Goal: Information Seeking & Learning: Check status

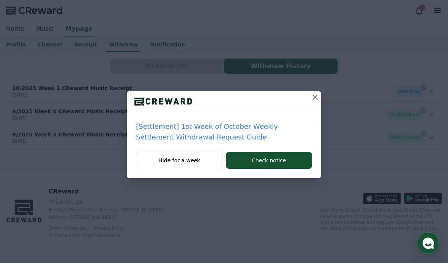
click at [314, 101] on icon at bounding box center [315, 97] width 9 height 9
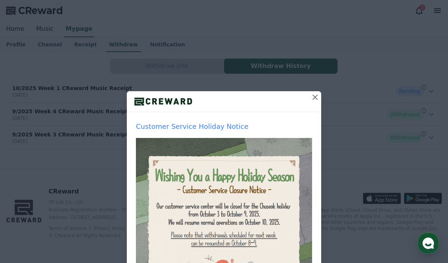
click at [318, 103] on button at bounding box center [315, 97] width 12 height 12
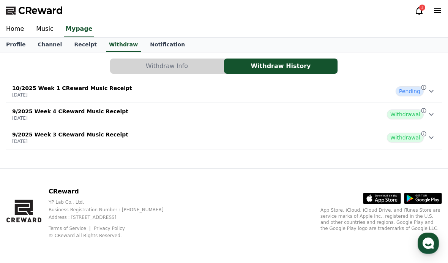
click at [41, 32] on link "Music" at bounding box center [45, 29] width 30 height 16
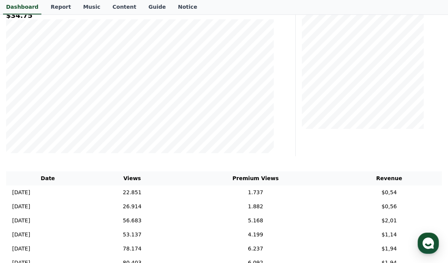
scroll to position [138, 0]
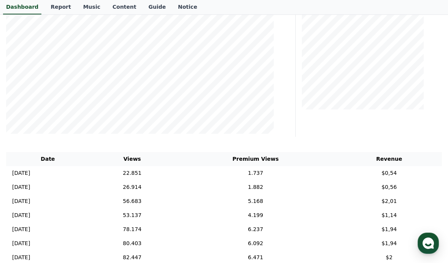
click at [162, 173] on td "22.851" at bounding box center [132, 173] width 85 height 14
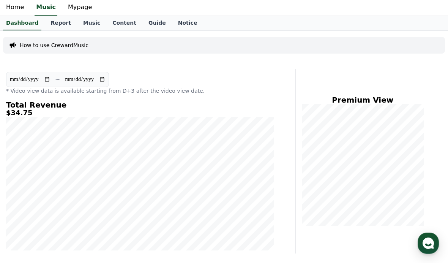
scroll to position [0, 0]
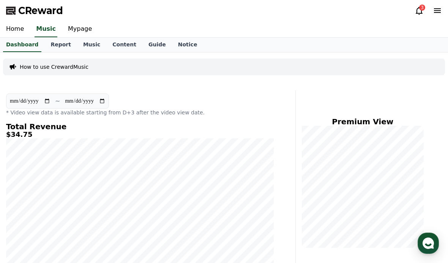
click at [418, 13] on icon at bounding box center [419, 11] width 7 height 8
click at [421, 11] on icon at bounding box center [419, 10] width 9 height 9
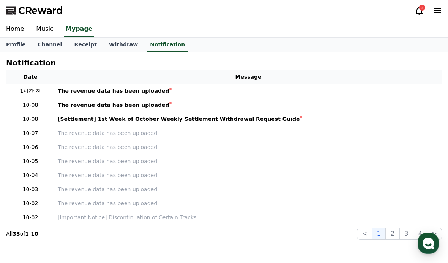
click at [70, 87] on div "The revenue data has been uploaded" at bounding box center [114, 91] width 112 height 8
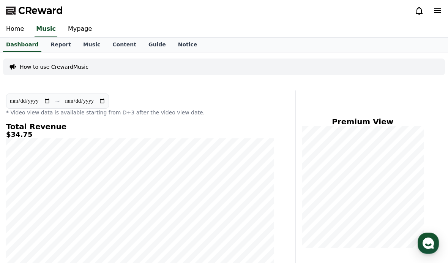
click at [417, 11] on icon at bounding box center [419, 11] width 7 height 8
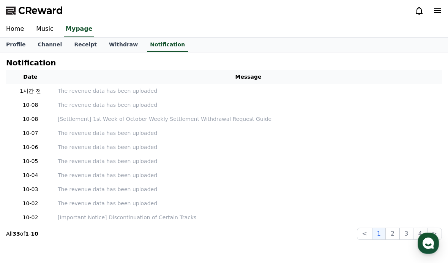
click at [415, 12] on icon at bounding box center [419, 10] width 9 height 9
click at [39, 29] on link "Music" at bounding box center [45, 29] width 30 height 16
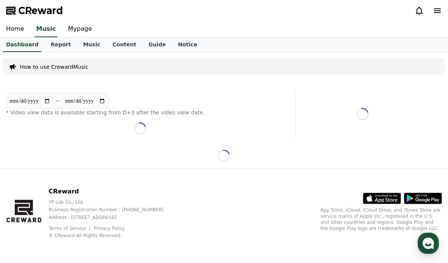
click at [74, 30] on link "Mypage" at bounding box center [80, 29] width 36 height 16
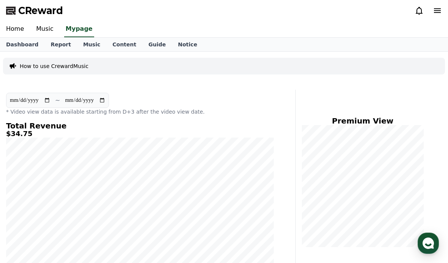
select select "**********"
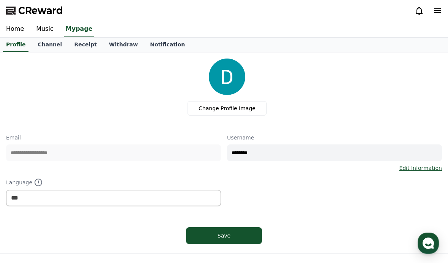
click at [108, 45] on link "Withdraw" at bounding box center [123, 45] width 41 height 14
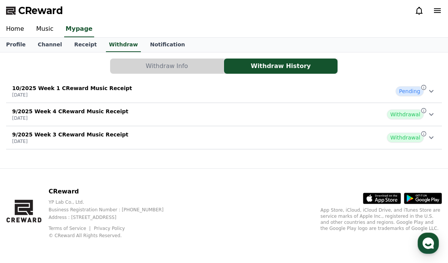
click at [394, 89] on div "10/2025 Week 1 CReward Music Receipt 2025-10-09 Pending" at bounding box center [224, 91] width 436 height 20
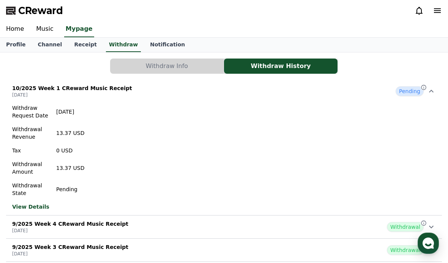
click at [39, 30] on link "Music" at bounding box center [45, 29] width 30 height 16
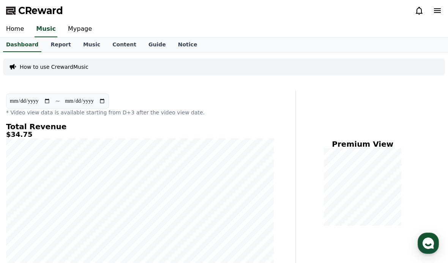
click at [84, 46] on link "Music" at bounding box center [91, 45] width 29 height 14
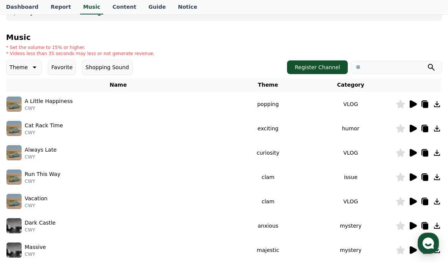
scroll to position [68, 0]
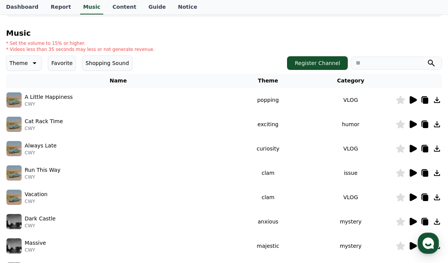
click at [19, 98] on img at bounding box center [13, 99] width 15 height 15
click at [10, 98] on img at bounding box center [13, 99] width 15 height 15
click at [412, 104] on icon at bounding box center [413, 99] width 9 height 9
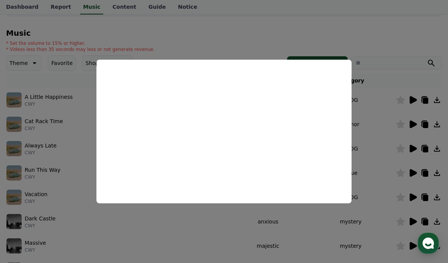
click at [34, 141] on button "close modal" at bounding box center [224, 131] width 448 height 263
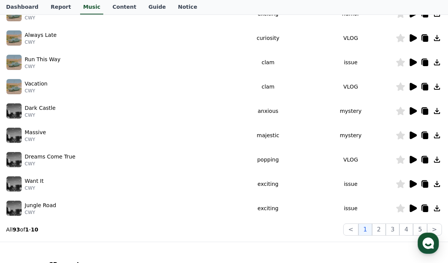
scroll to position [180, 0]
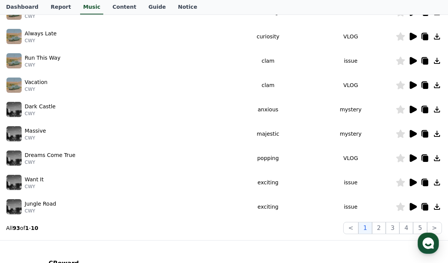
click at [13, 109] on img at bounding box center [13, 109] width 15 height 15
click at [406, 108] on icon at bounding box center [400, 109] width 9 height 8
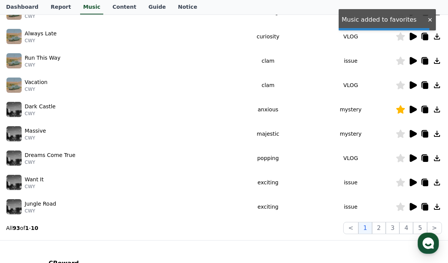
click at [414, 111] on icon at bounding box center [413, 110] width 7 height 8
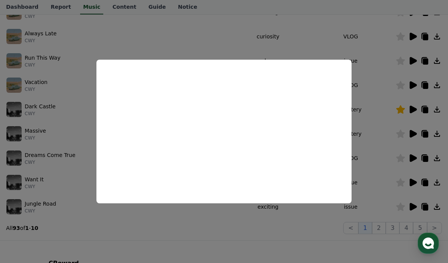
click at [365, 135] on button "close modal" at bounding box center [224, 131] width 448 height 263
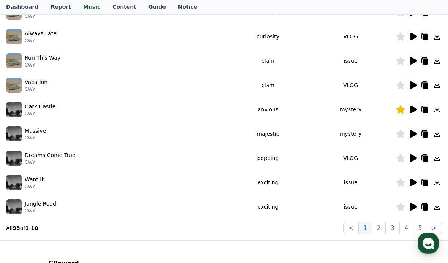
click at [14, 202] on img at bounding box center [13, 206] width 15 height 15
click at [414, 205] on icon at bounding box center [413, 207] width 7 height 8
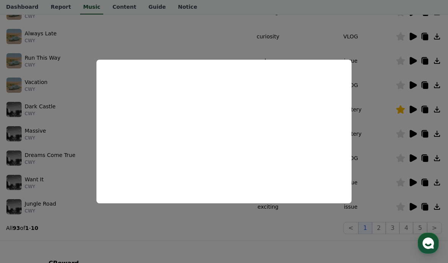
click at [370, 151] on button "close modal" at bounding box center [224, 131] width 448 height 263
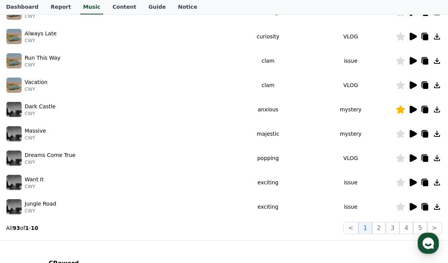
click at [414, 184] on icon at bounding box center [413, 183] width 7 height 8
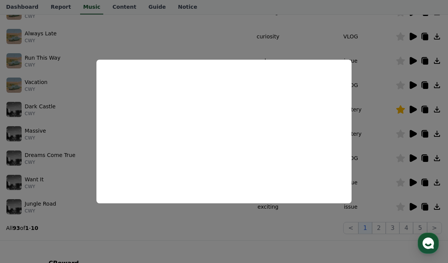
click at [400, 153] on button "close modal" at bounding box center [224, 131] width 448 height 263
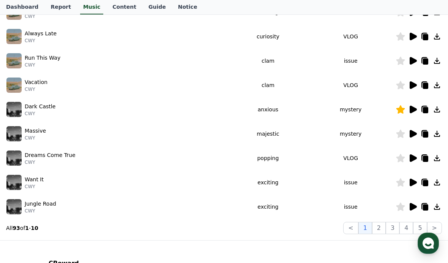
click at [411, 159] on icon at bounding box center [413, 158] width 7 height 8
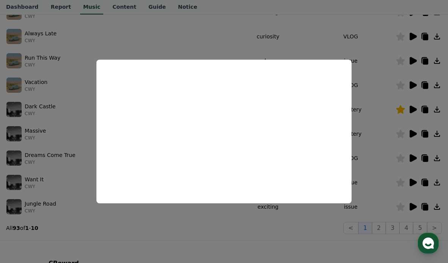
click at [407, 152] on button "close modal" at bounding box center [224, 131] width 448 height 263
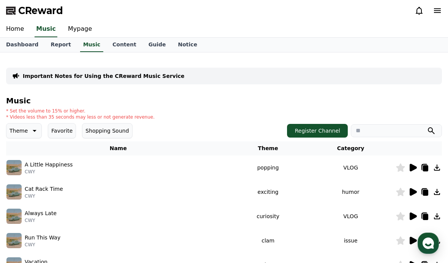
scroll to position [0, 0]
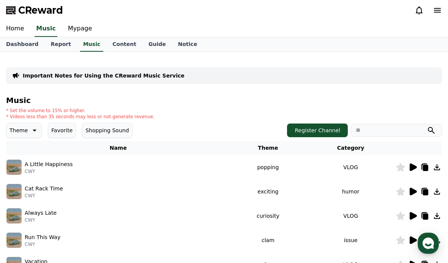
click at [32, 132] on icon at bounding box center [33, 130] width 9 height 9
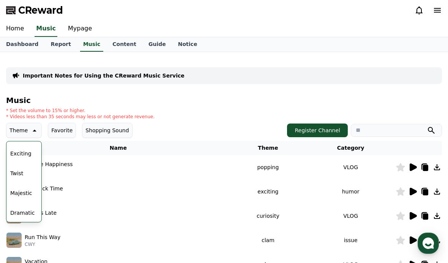
scroll to position [113, 0]
click at [18, 159] on button "Exciting" at bounding box center [20, 156] width 27 height 17
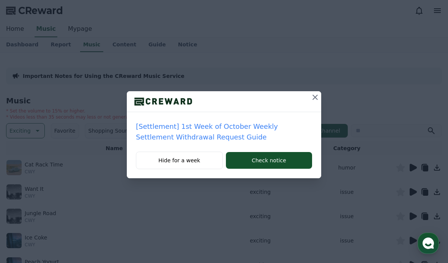
click at [320, 94] on button at bounding box center [315, 97] width 12 height 12
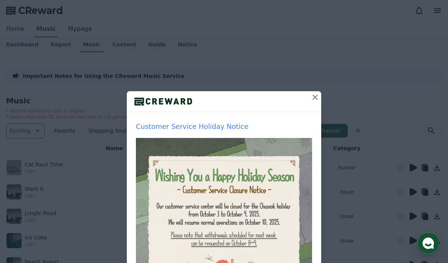
click at [310, 97] on button at bounding box center [315, 97] width 12 height 12
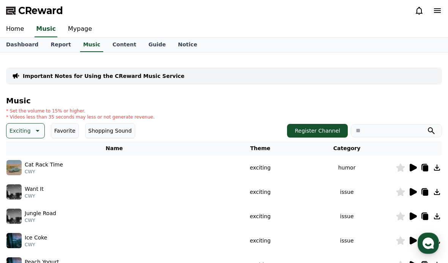
click at [413, 172] on icon at bounding box center [413, 167] width 9 height 9
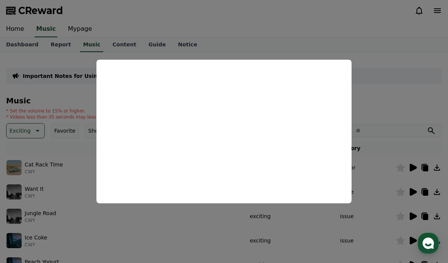
click at [45, 98] on button "close modal" at bounding box center [224, 131] width 448 height 263
